Goal: Task Accomplishment & Management: Use online tool/utility

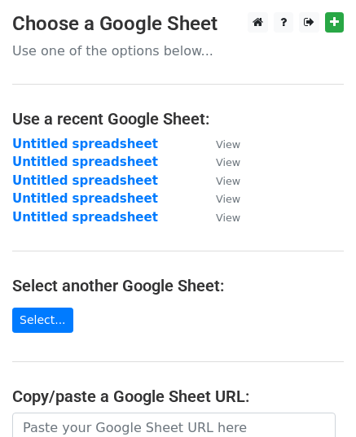
scroll to position [163, 0]
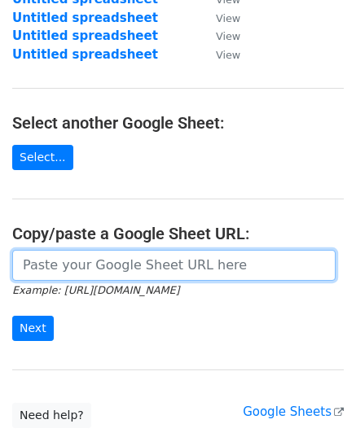
click at [128, 264] on input "url" at bounding box center [173, 265] width 323 height 31
paste input "https://docs.google.com/spreadsheets/d/1D3PqulKhHkAZXoQd3BNrrhsJy2c3iez_v3YmIAA…"
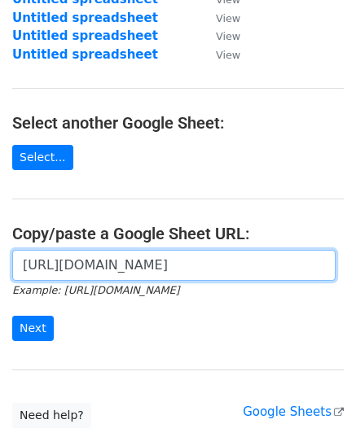
scroll to position [0, 353]
type input "https://docs.google.com/spreadsheets/d/1D3PqulKhHkAZXoQd3BNrrhsJy2c3iez_v3YmIAA…"
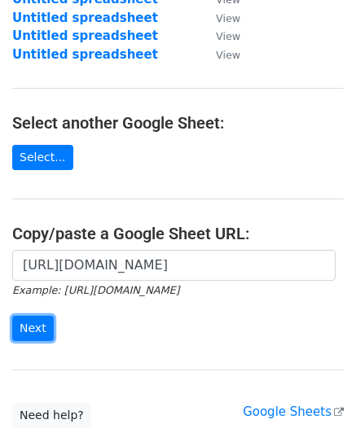
scroll to position [0, 0]
click at [28, 322] on input "Next" at bounding box center [33, 328] width 42 height 25
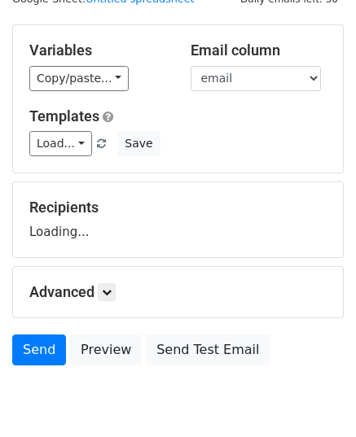
scroll to position [127, 0]
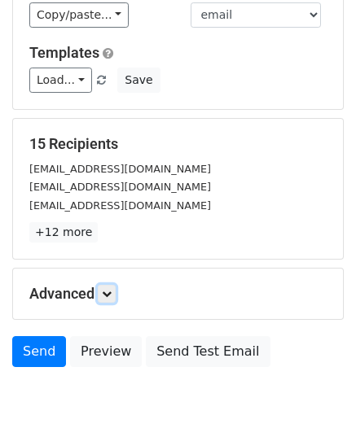
click at [109, 292] on icon at bounding box center [107, 294] width 10 height 10
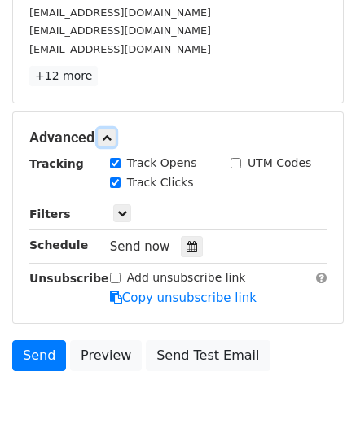
scroll to position [290, 0]
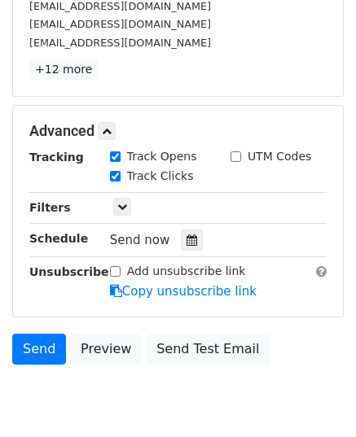
click at [181, 243] on div at bounding box center [192, 240] width 22 height 21
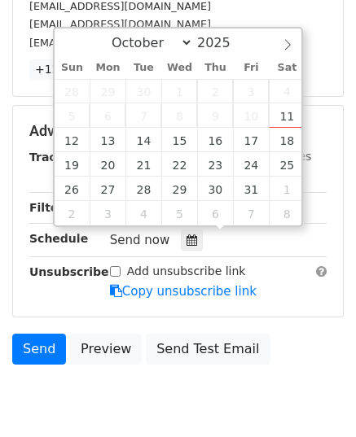
type input "2025-10-13 12:00"
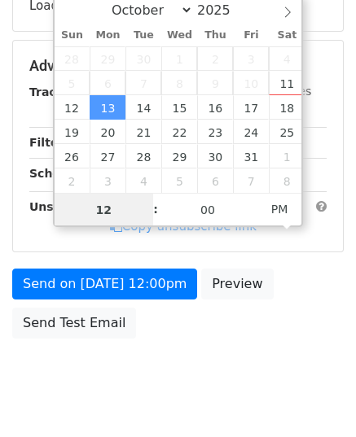
type input "9"
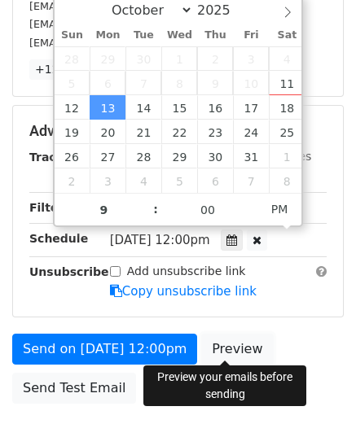
type input "2025-10-13 21:00"
click at [214, 336] on link "Preview" at bounding box center [237, 349] width 72 height 31
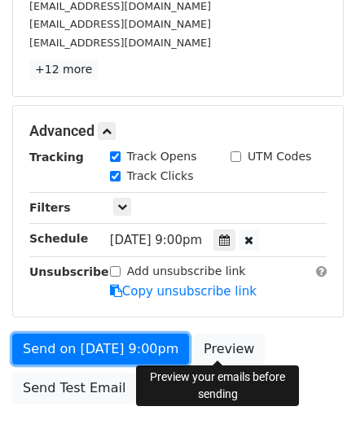
click at [89, 343] on link "Send on Oct 13 at 9:00pm" at bounding box center [100, 349] width 177 height 31
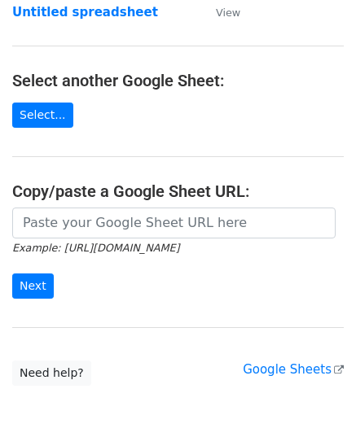
scroll to position [244, 0]
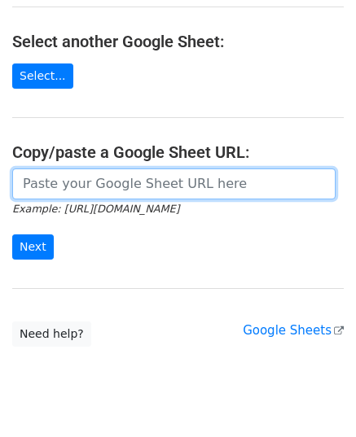
click at [112, 182] on input "url" at bounding box center [173, 184] width 323 height 31
paste input "https://docs.google.com/spreadsheets/d/10AeYOo7xTFeqTRnAUDMDOoLiNVrB9jajFrBSdBe…"
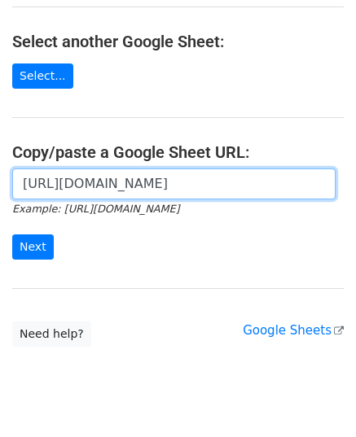
scroll to position [0, 361]
type input "https://docs.google.com/spreadsheets/d/10AeYOo7xTFeqTRnAUDMDOoLiNVrB9jajFrBSdBe…"
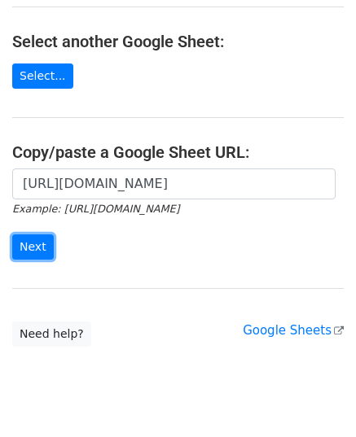
scroll to position [0, 0]
click at [48, 247] on input "Next" at bounding box center [33, 246] width 42 height 25
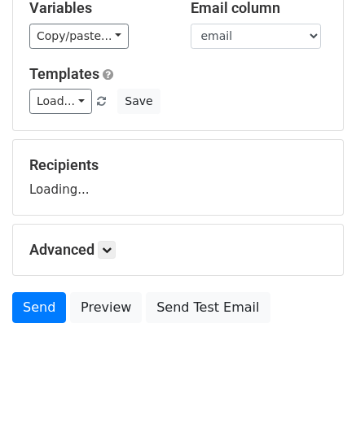
scroll to position [127, 0]
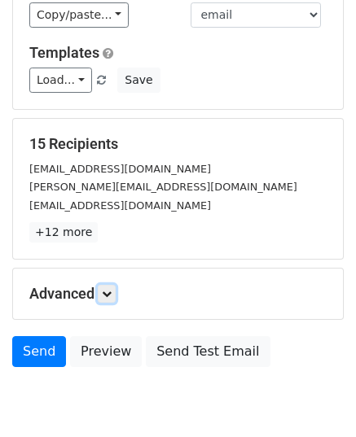
click at [112, 291] on icon at bounding box center [107, 294] width 10 height 10
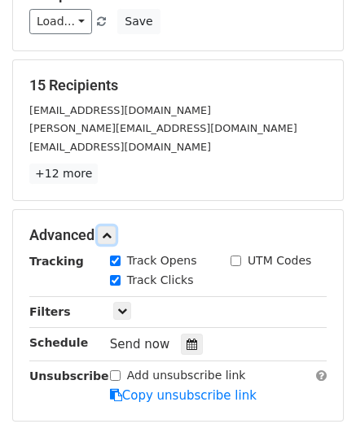
scroll to position [290, 0]
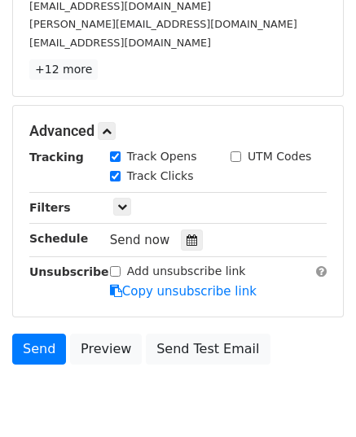
click at [190, 238] on div at bounding box center [192, 240] width 22 height 21
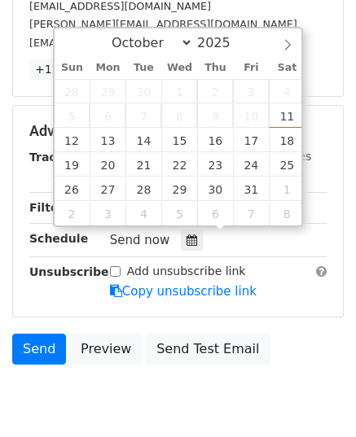
type input "2025-10-14 12:00"
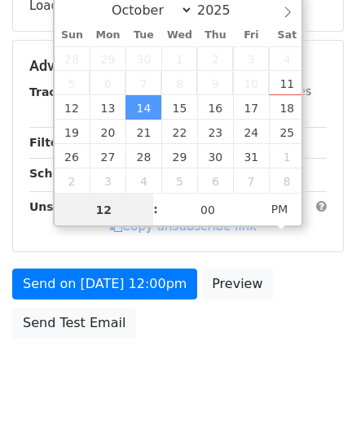
type input "9"
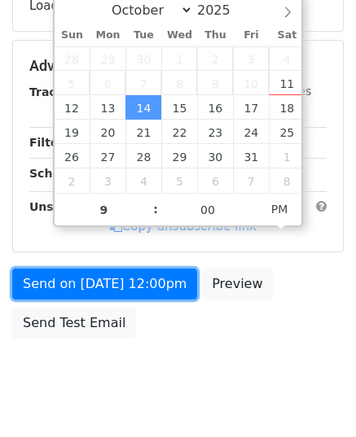
type input "2025-10-14 21:00"
click at [117, 287] on link "Send on Oct 14 at 12:00pm" at bounding box center [104, 284] width 185 height 31
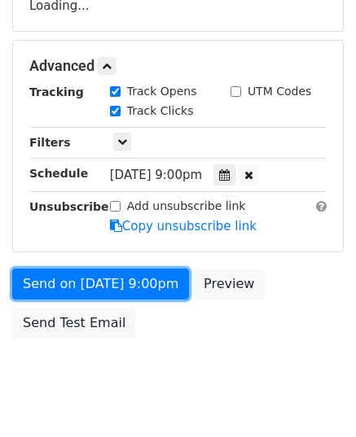
click at [117, 287] on link "Send on Oct 14 at 9:00pm" at bounding box center [100, 284] width 177 height 31
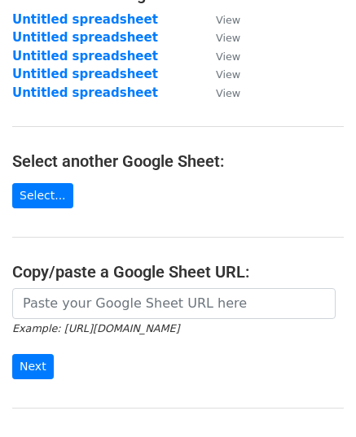
scroll to position [163, 0]
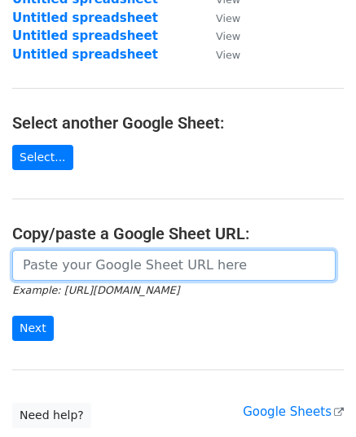
click at [150, 269] on input "url" at bounding box center [173, 265] width 323 height 31
paste input "[URL][DOMAIN_NAME]"
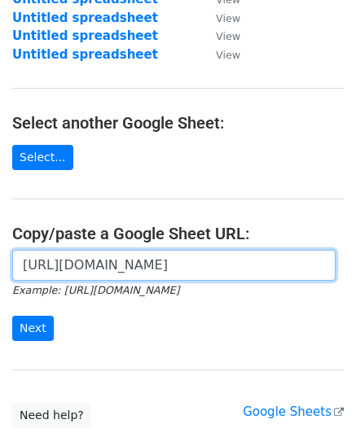
scroll to position [0, 370]
type input "[URL][DOMAIN_NAME]"
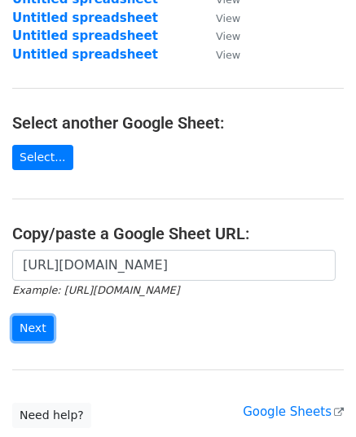
click at [37, 323] on input "Next" at bounding box center [33, 328] width 42 height 25
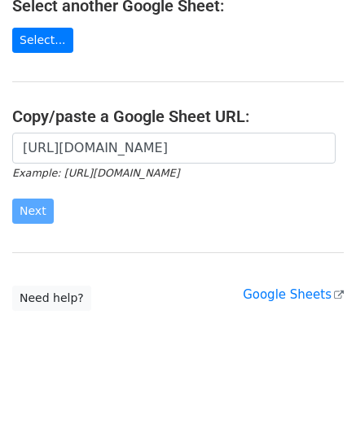
scroll to position [280, 0]
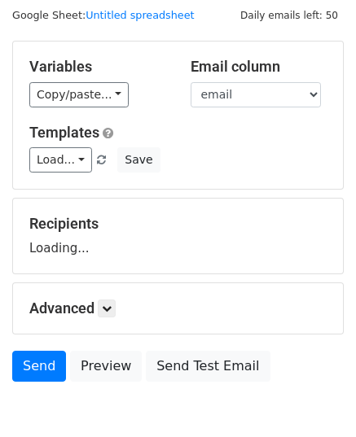
scroll to position [127, 0]
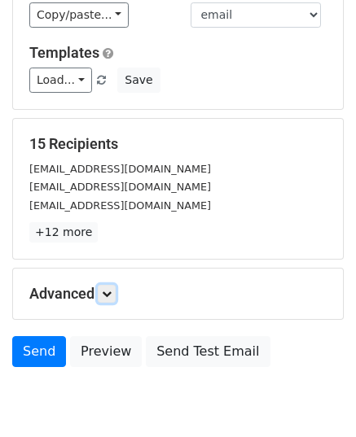
click at [112, 296] on icon at bounding box center [107, 294] width 10 height 10
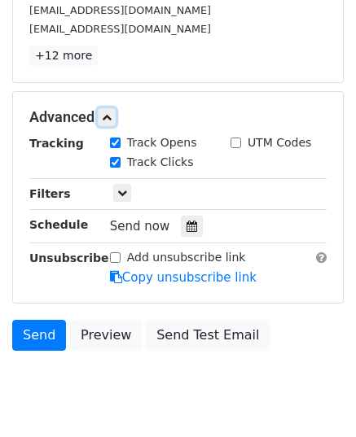
scroll to position [351, 0]
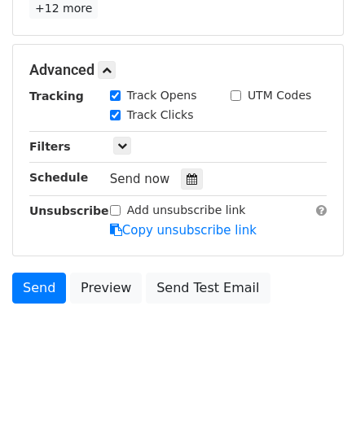
click at [186, 173] on icon at bounding box center [191, 178] width 11 height 11
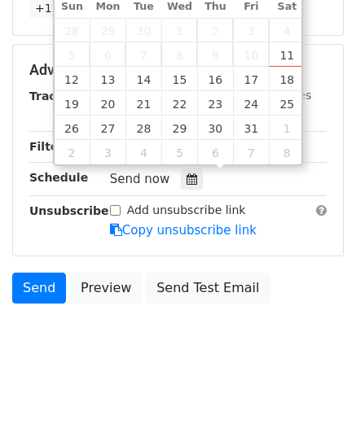
type input "[DATE] 12:00"
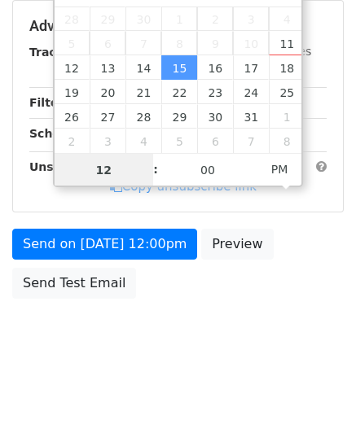
scroll to position [324, 0]
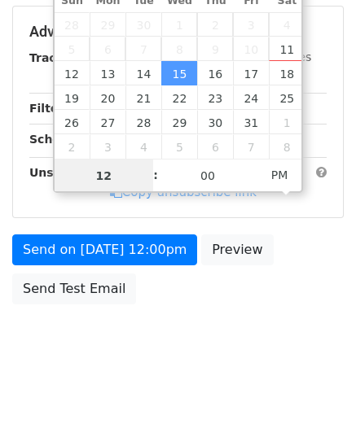
type input "9"
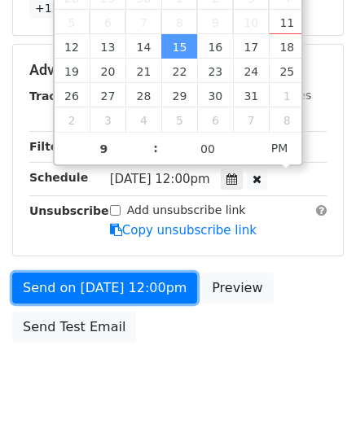
type input "2025-10-15 21:00"
click at [93, 278] on link "Send on Oct 15 at 12:00pm" at bounding box center [104, 288] width 185 height 31
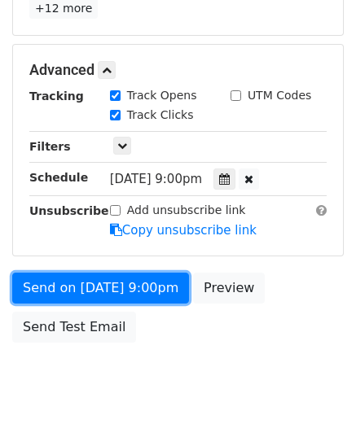
click at [93, 278] on div "Send on Oct 15 at 9:00pm Preview Send Test Email" at bounding box center [178, 312] width 356 height 78
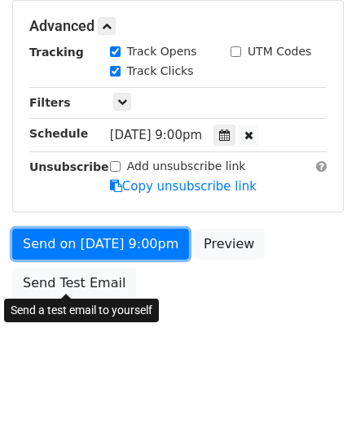
scroll to position [324, 0]
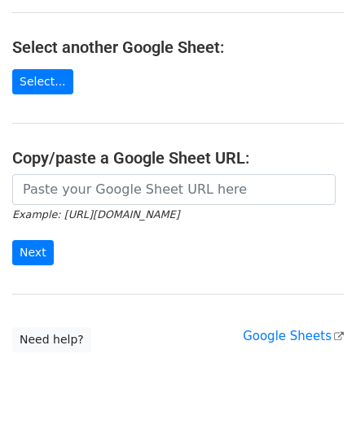
scroll to position [244, 0]
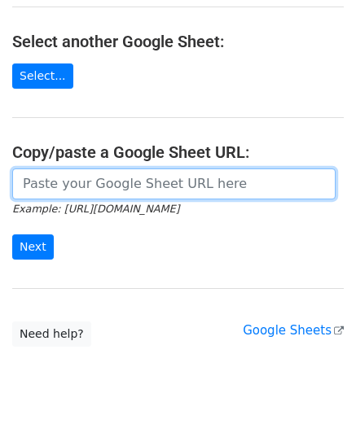
click at [134, 181] on input "url" at bounding box center [173, 184] width 323 height 31
click at [80, 181] on input "url" at bounding box center [173, 184] width 323 height 31
paste input "https://docs.google.com/spreadsheets/d/1ws55B5xeVYFdCsct8BWuRy5q2JAcYyYqFM4iR1Z…"
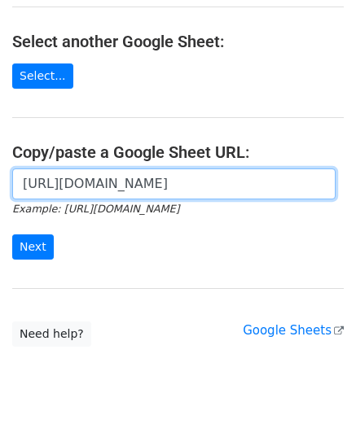
scroll to position [0, 357]
type input "https://docs.google.com/spreadsheets/d/1ws55B5xeVYFdCsct8BWuRy5q2JAcYyYqFM4iR1Z…"
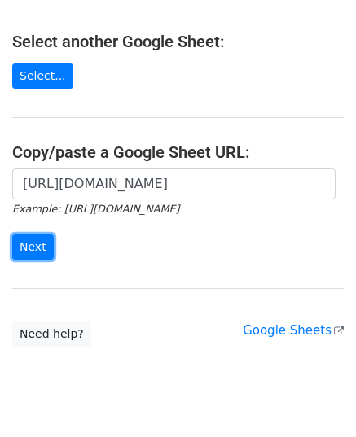
scroll to position [0, 0]
click at [33, 234] on input "Next" at bounding box center [33, 246] width 42 height 25
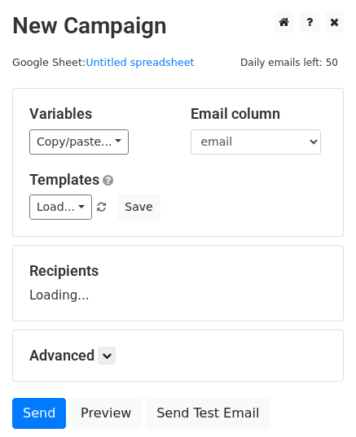
scroll to position [127, 0]
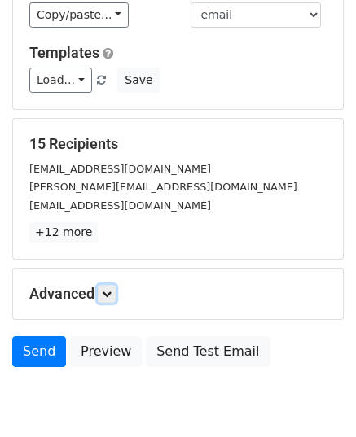
click at [110, 289] on icon at bounding box center [107, 294] width 10 height 10
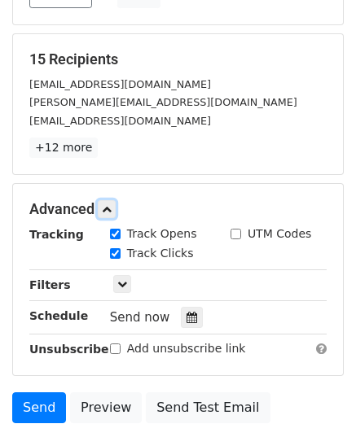
scroll to position [350, 0]
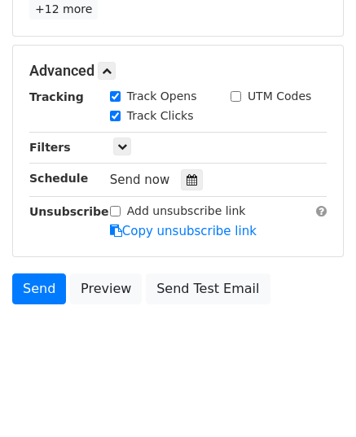
click at [192, 174] on div at bounding box center [192, 179] width 22 height 21
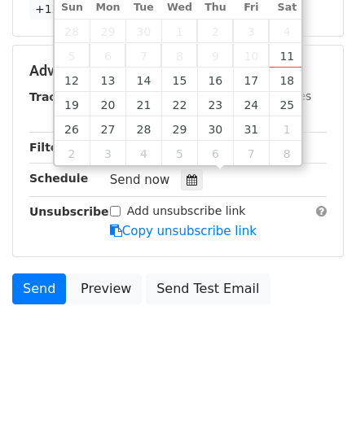
type input "[DATE] 12:00"
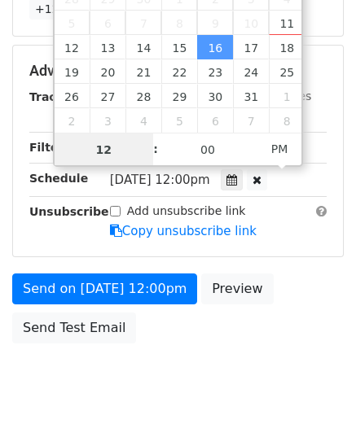
scroll to position [0, 0]
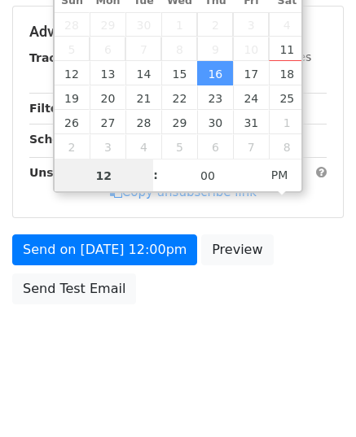
type input "9"
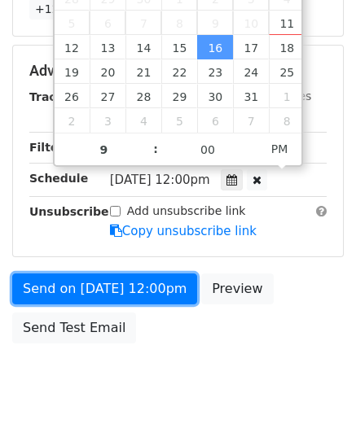
type input "[DATE] 21:00"
click at [98, 284] on link "Send on [DATE] 12:00pm" at bounding box center [104, 289] width 185 height 31
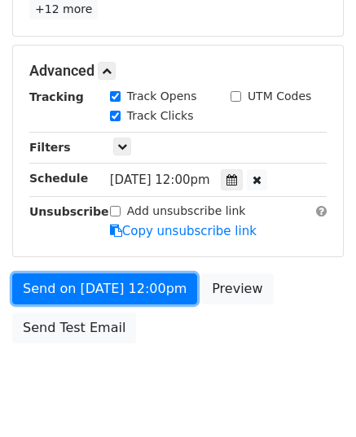
click at [98, 284] on link "Send on [DATE] 12:00pm" at bounding box center [104, 289] width 185 height 31
